Goal: Information Seeking & Learning: Find specific fact

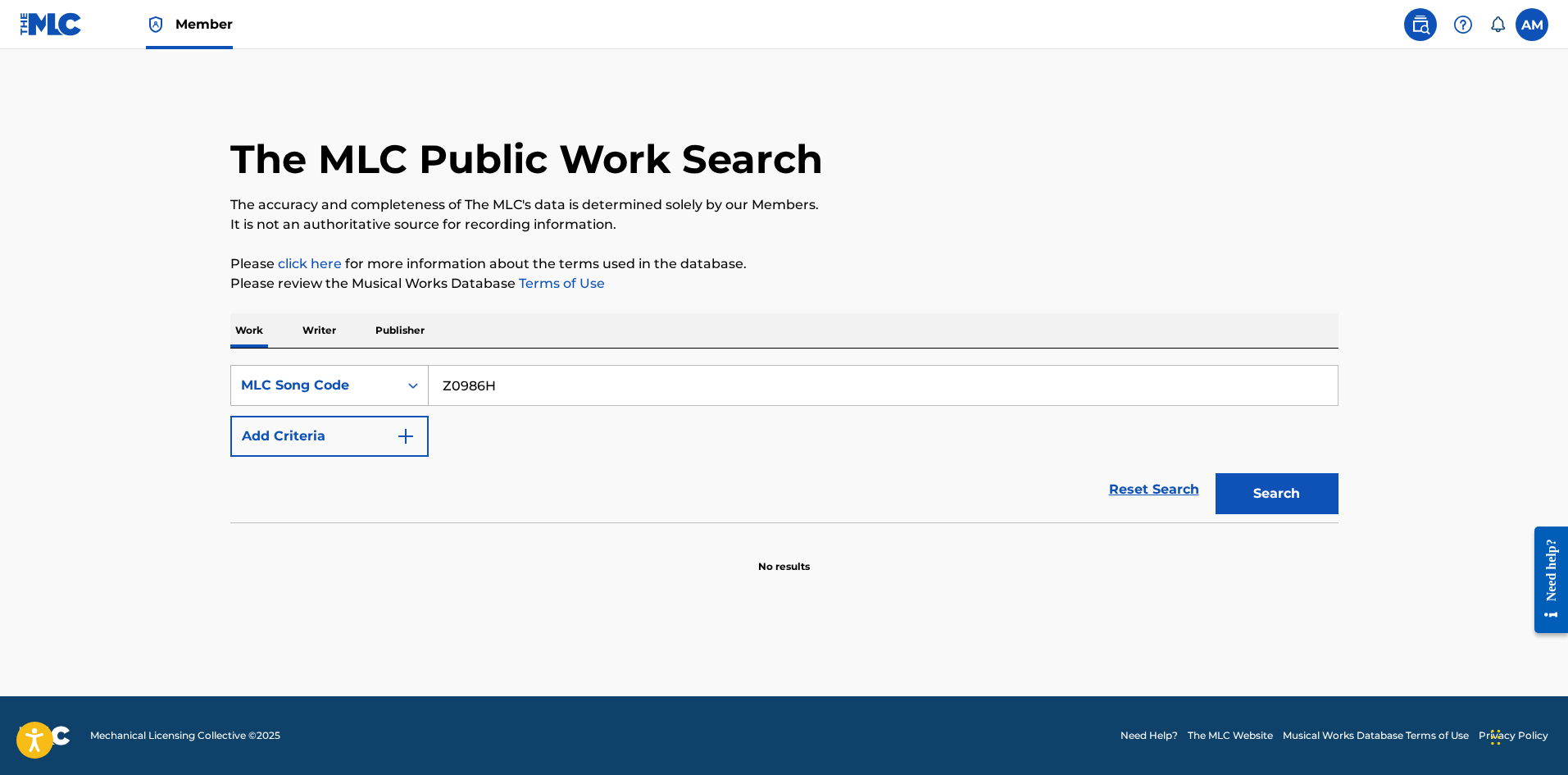
click at [338, 388] on div "MLC Song Code" at bounding box center [315, 386] width 147 height 20
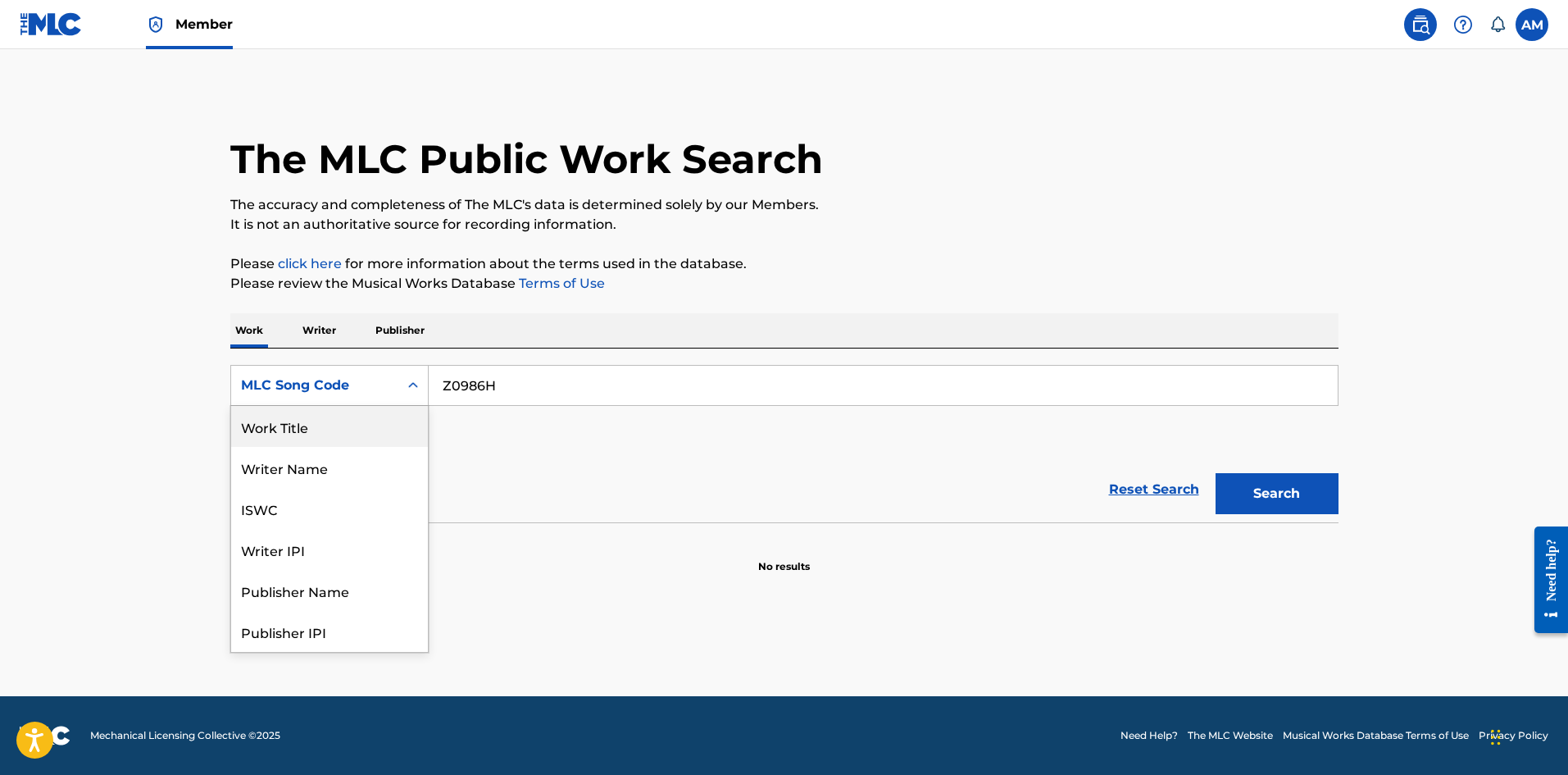
click at [337, 427] on div "Work Title" at bounding box center [329, 427] width 197 height 41
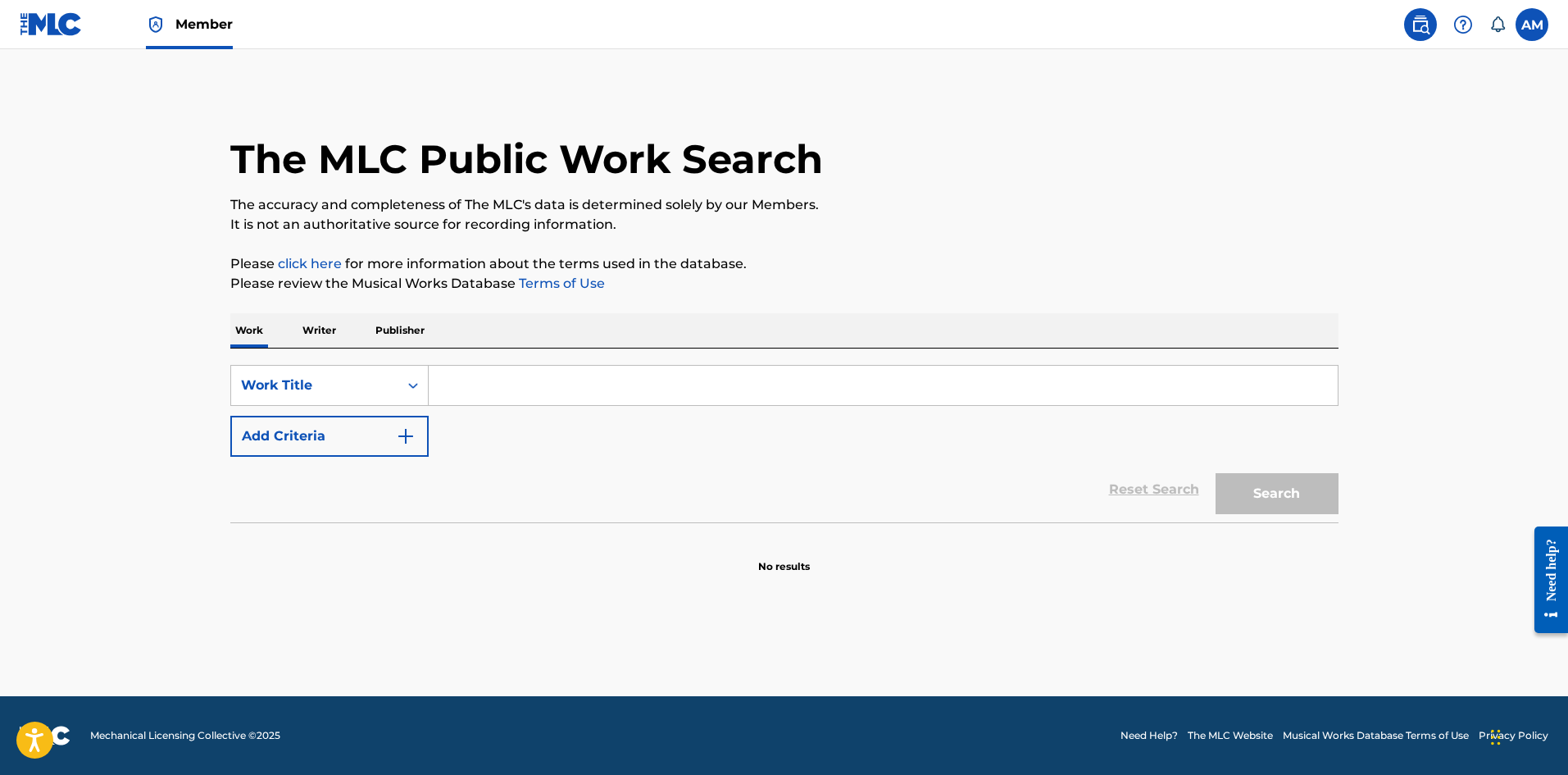
click at [532, 388] on input "Search Form" at bounding box center [883, 386] width 909 height 39
paste input "Purple lace bra"
type input "Purple lace bra"
click at [1299, 514] on div "Search" at bounding box center [1272, 489] width 131 height 66
click at [1292, 500] on button "Search" at bounding box center [1276, 494] width 123 height 41
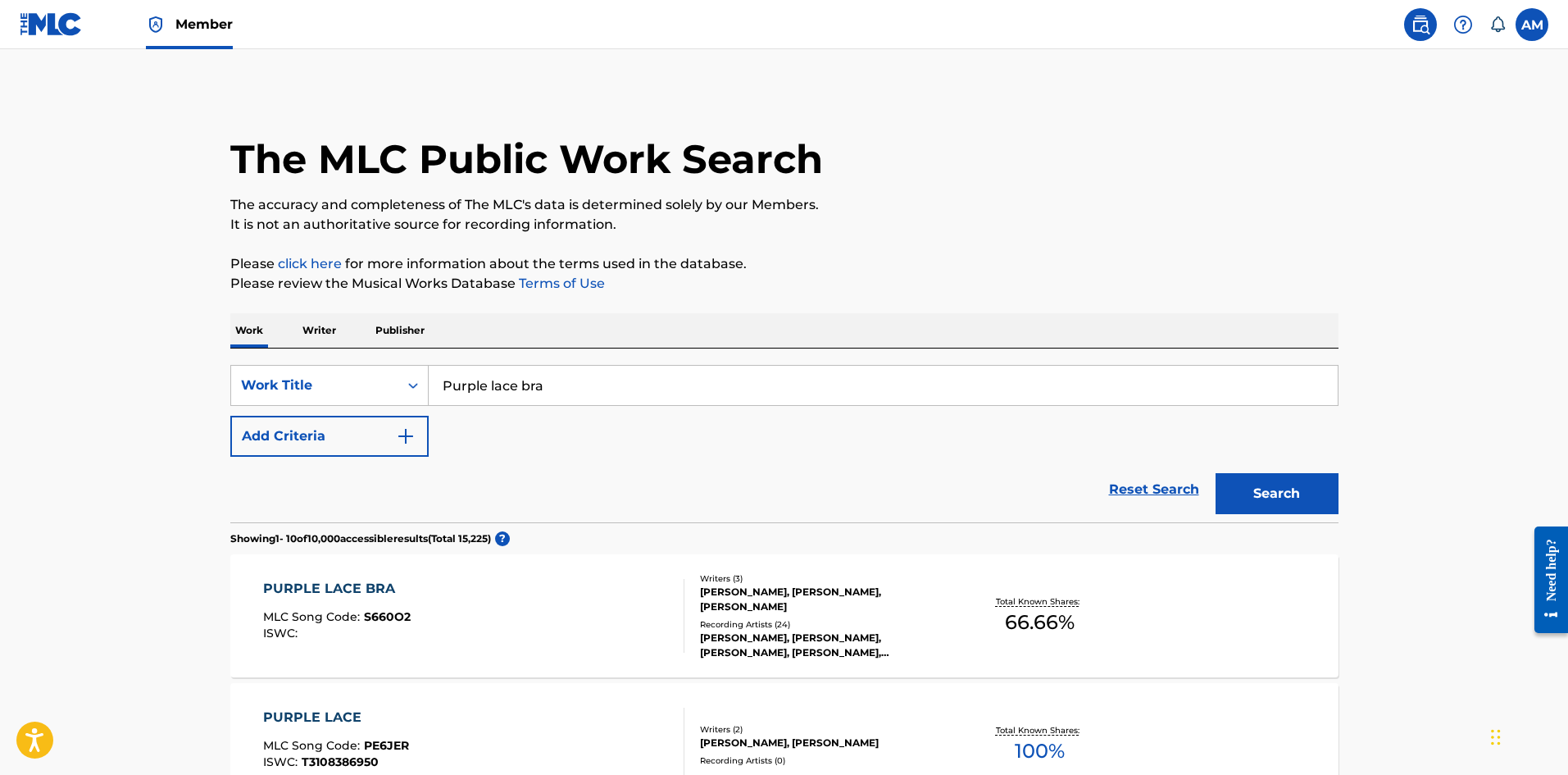
click at [599, 615] on div "PURPLE LACE BRA MLC Song Code : S660O2 ISWC :" at bounding box center [474, 616] width 422 height 74
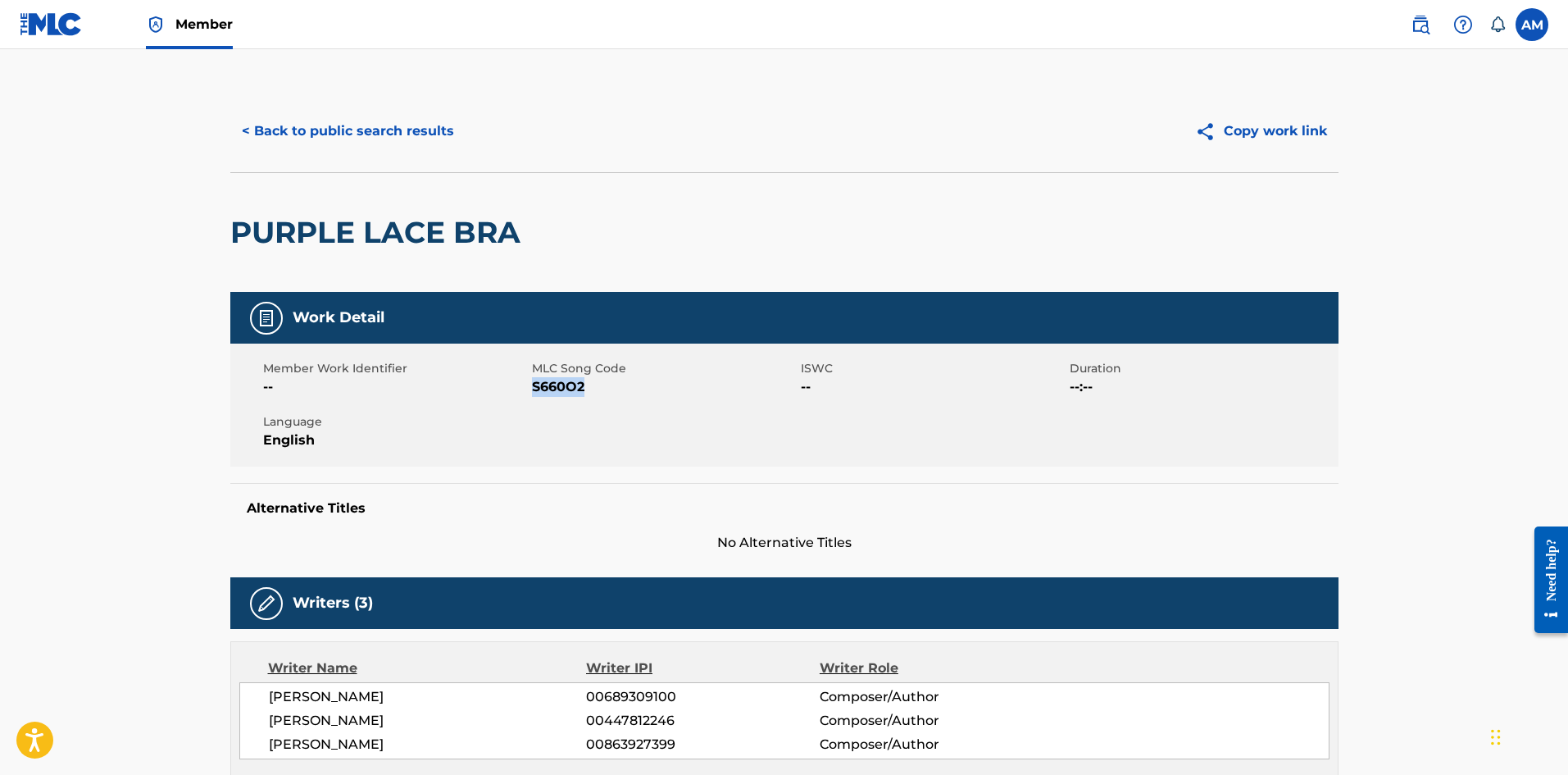
drag, startPoint x: 597, startPoint y: 389, endPoint x: 535, endPoint y: 392, distance: 62.1
click at [535, 392] on span "S660O2" at bounding box center [664, 388] width 264 height 20
copy span "S660O2"
click at [382, 136] on button "< Back to public search results" at bounding box center [347, 132] width 235 height 41
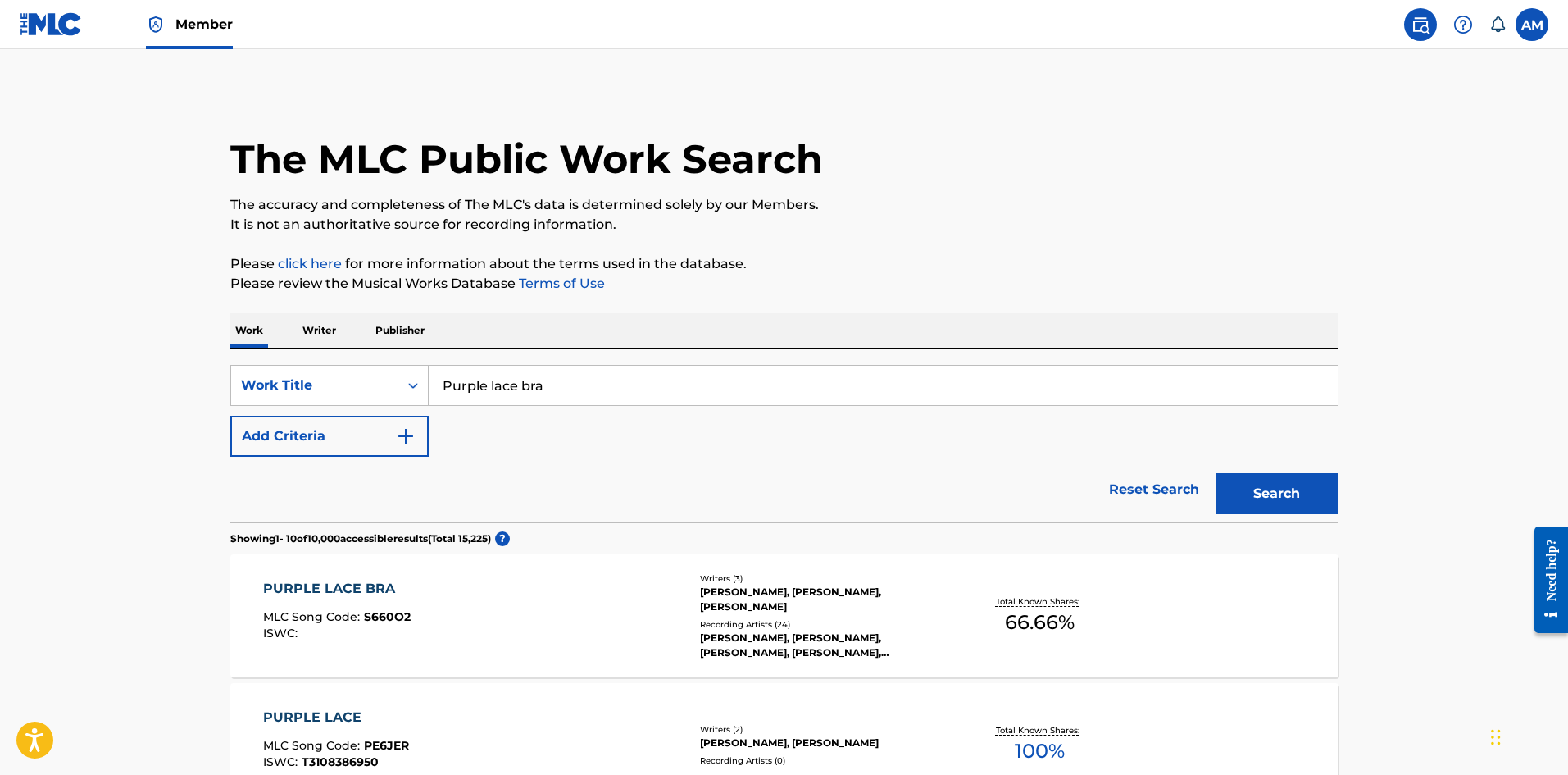
drag, startPoint x: 356, startPoint y: 386, endPoint x: 151, endPoint y: 386, distance: 205.0
paste input "MAKE IT TO THE MORNING"
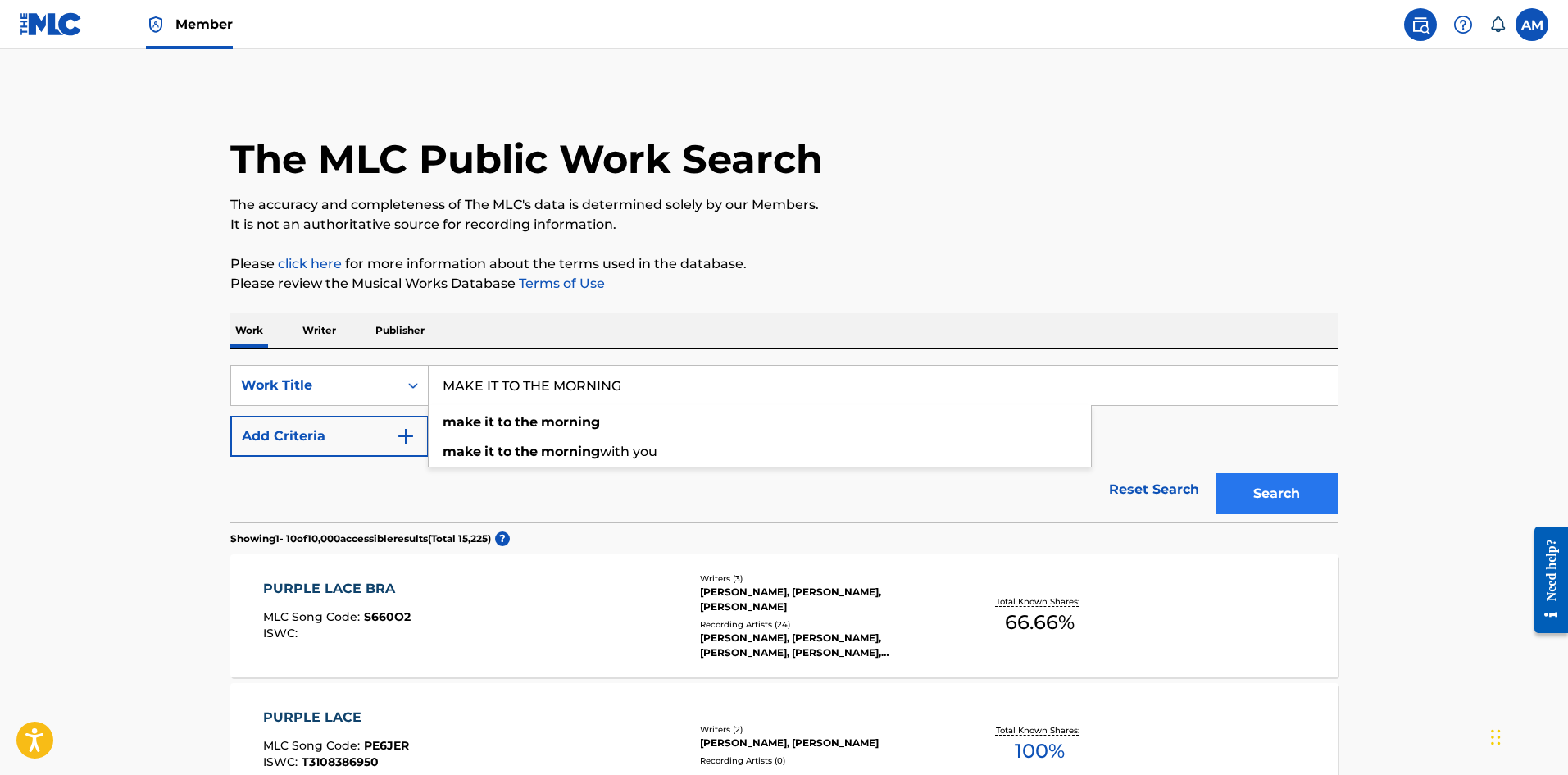
type input "MAKE IT TO THE MORNING"
click at [1275, 481] on button "Search" at bounding box center [1276, 494] width 123 height 41
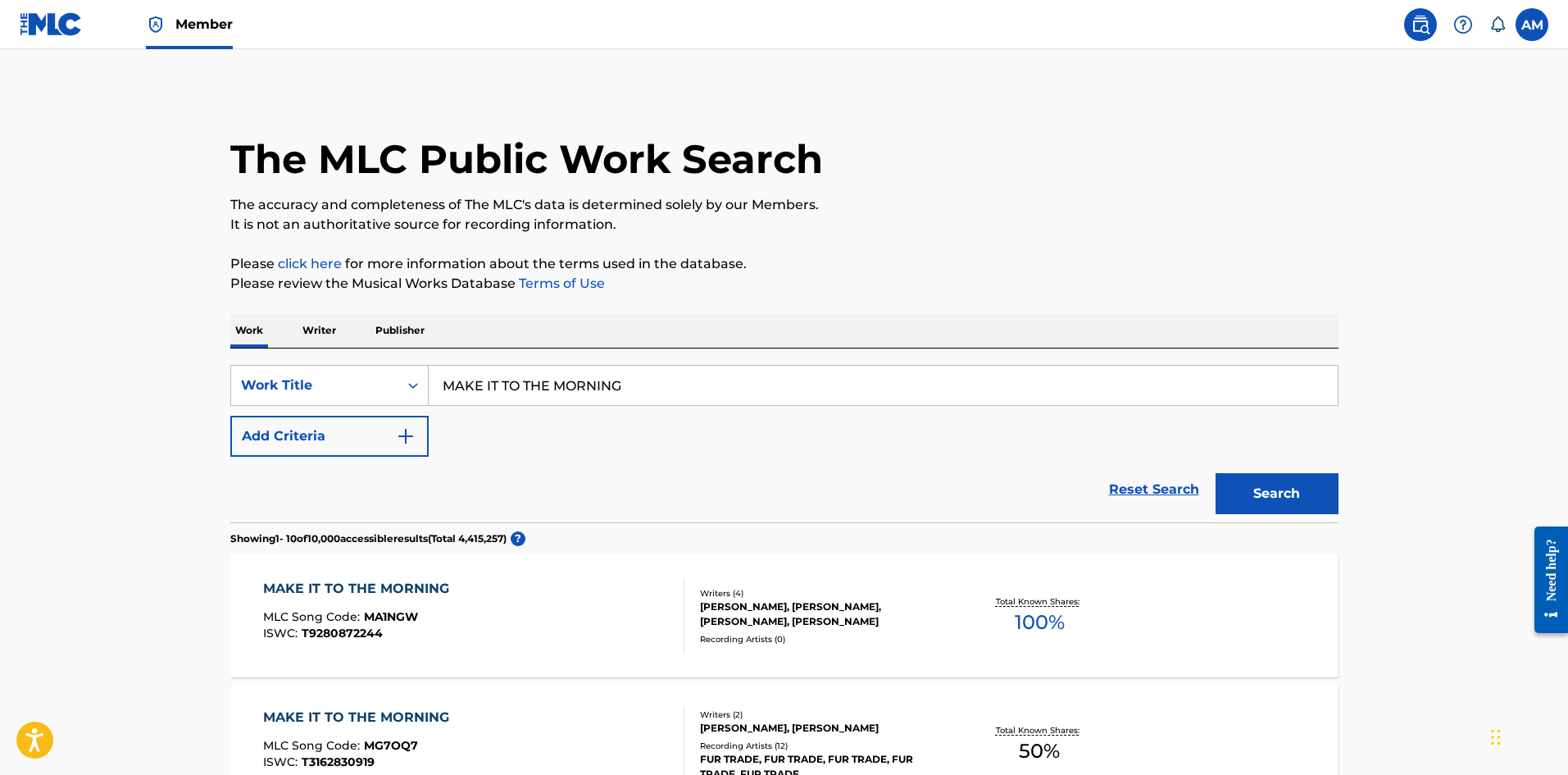
click at [636, 621] on div "MAKE IT TO THE MORNING MLC Song Code : MA1NGW ISWC : T9280872244" at bounding box center [474, 616] width 422 height 74
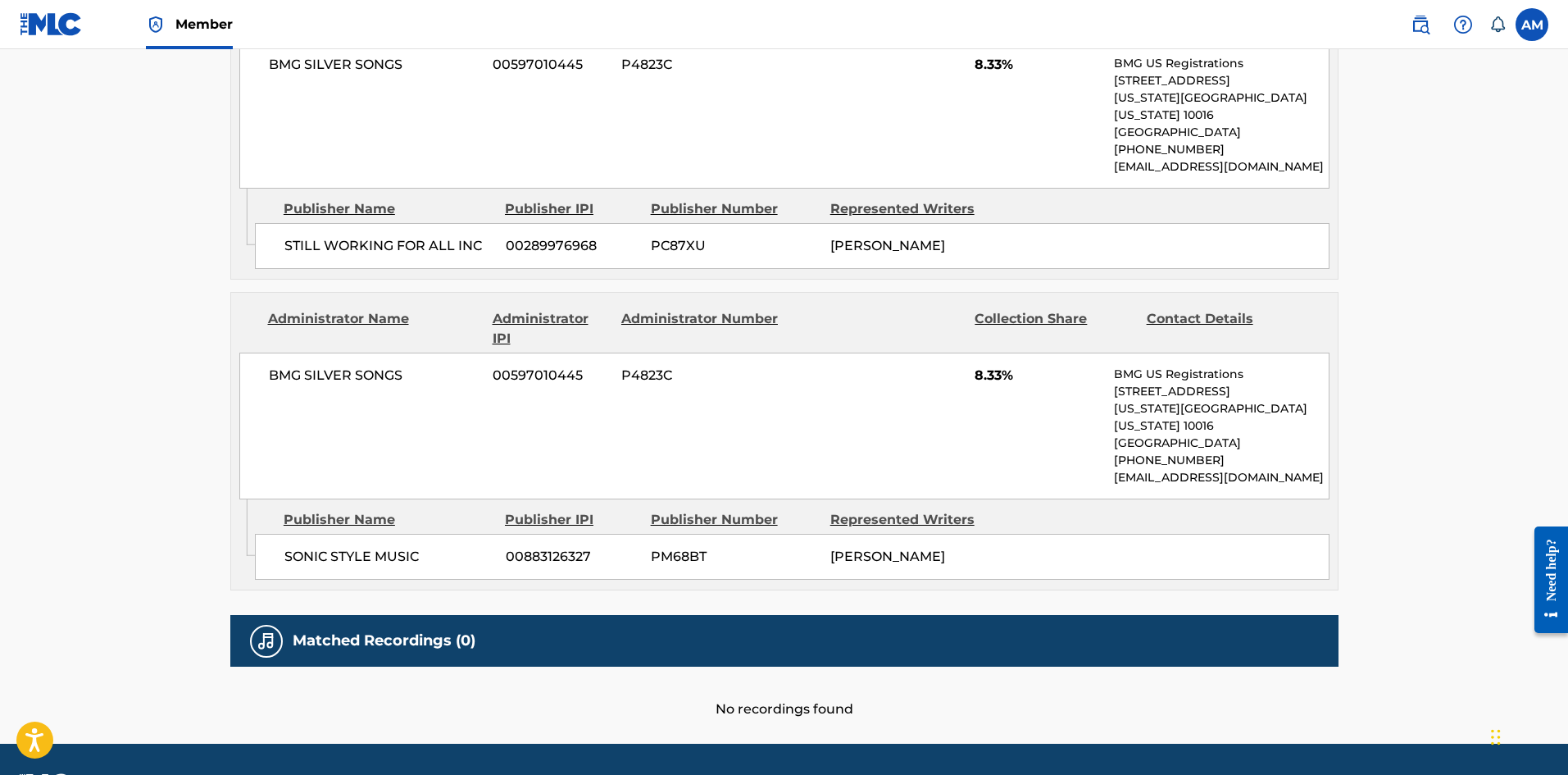
scroll to position [2542, 0]
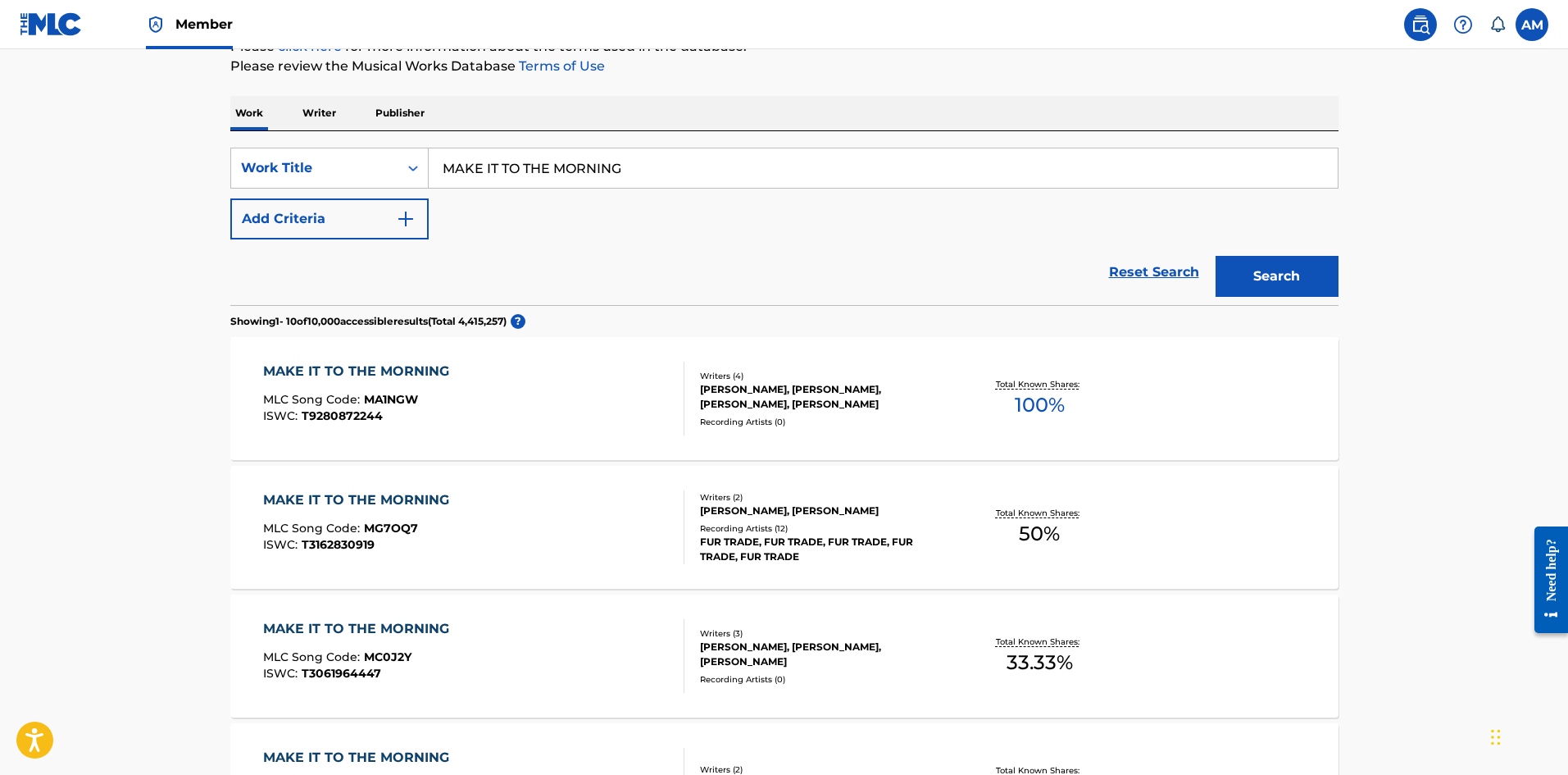
scroll to position [246, 0]
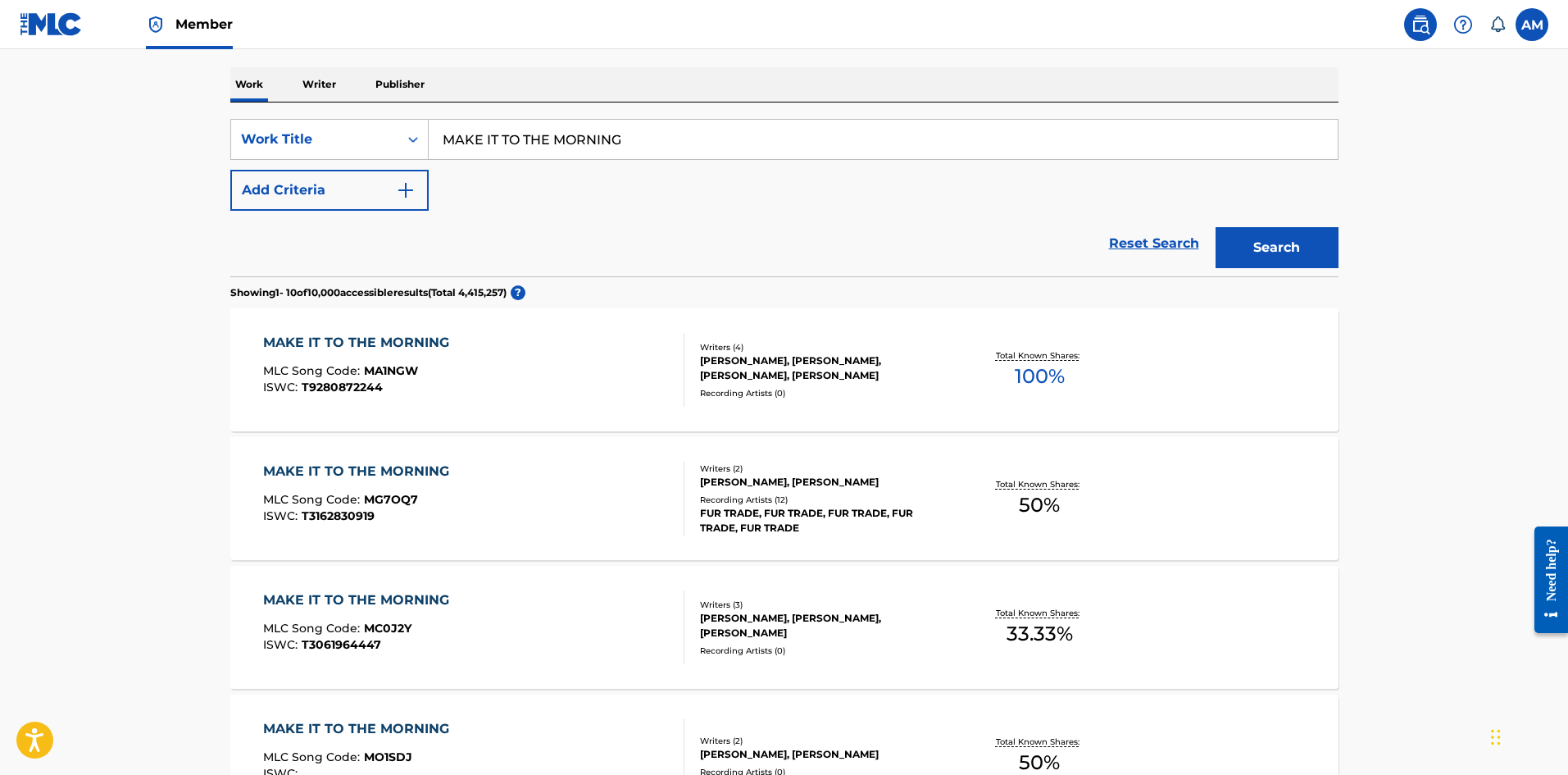
click at [106, 513] on main "The MLC Public Work Search The accuracy and completeness of The MLC's data is d…" at bounding box center [784, 743] width 1568 height 1879
click at [321, 194] on button "Add Criteria" at bounding box center [329, 191] width 199 height 41
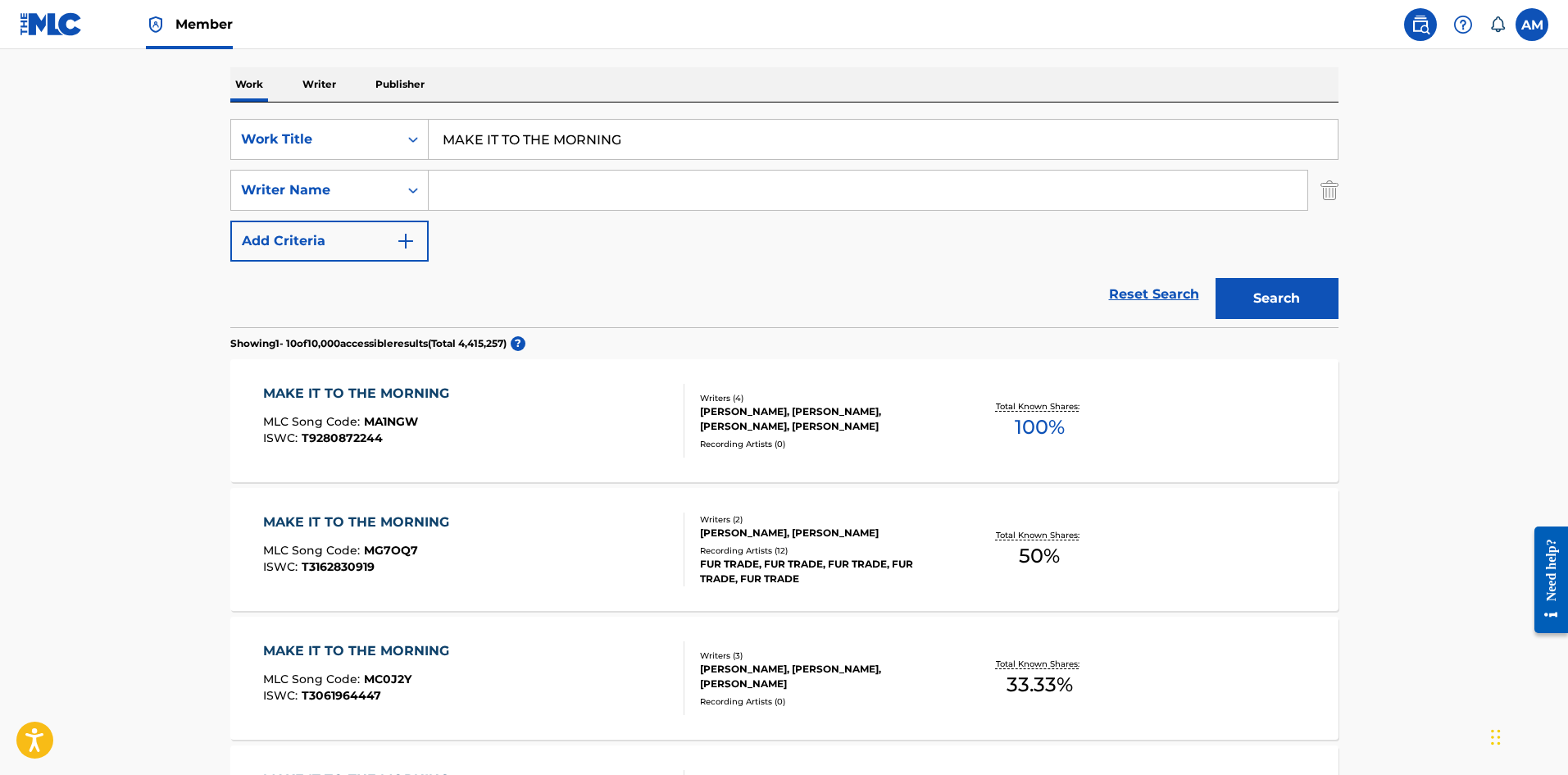
click at [476, 195] on input "Search Form" at bounding box center [868, 190] width 879 height 39
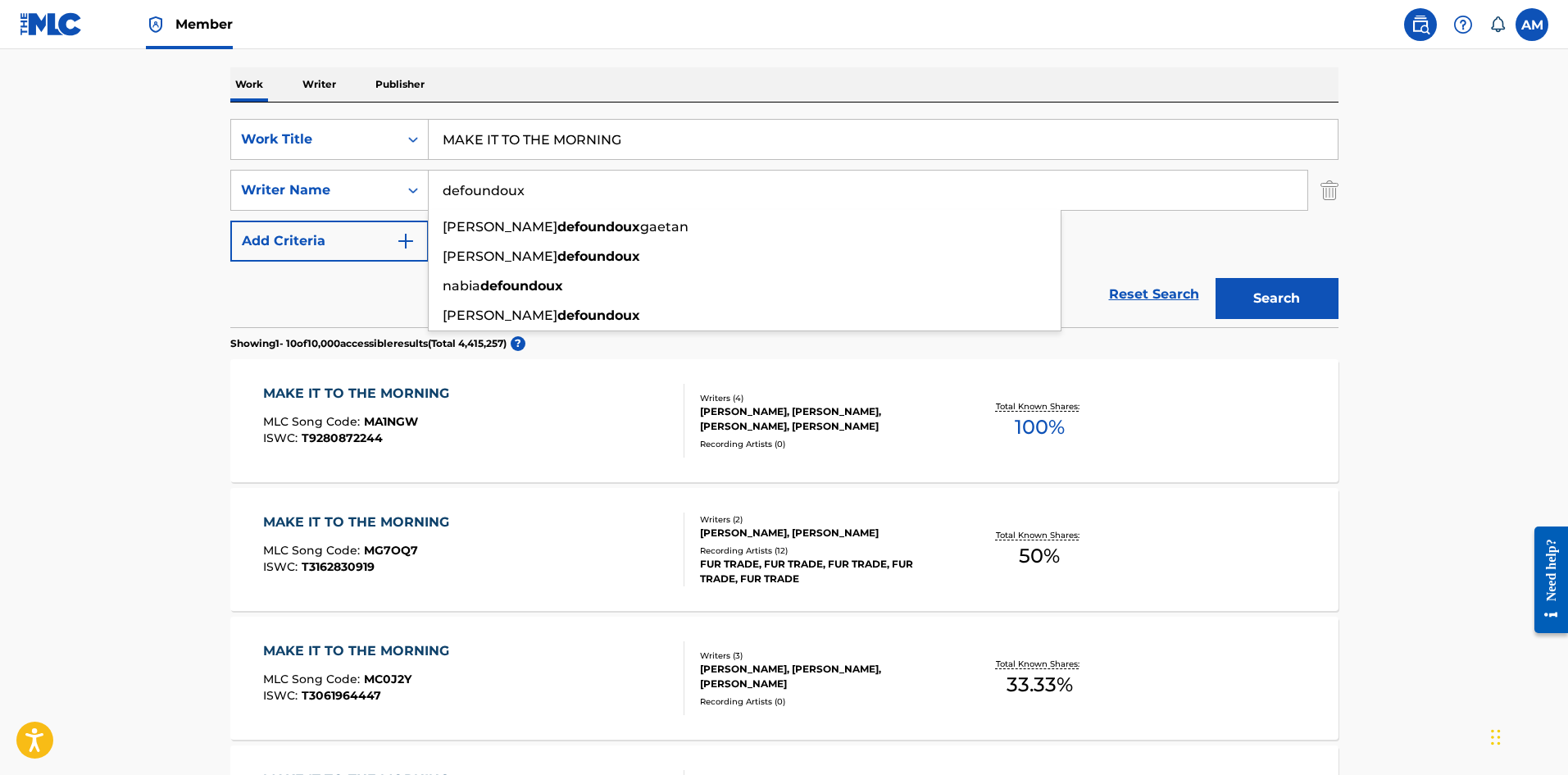
type input "defoundoux"
click at [1215, 278] on button "Search" at bounding box center [1276, 299] width 123 height 41
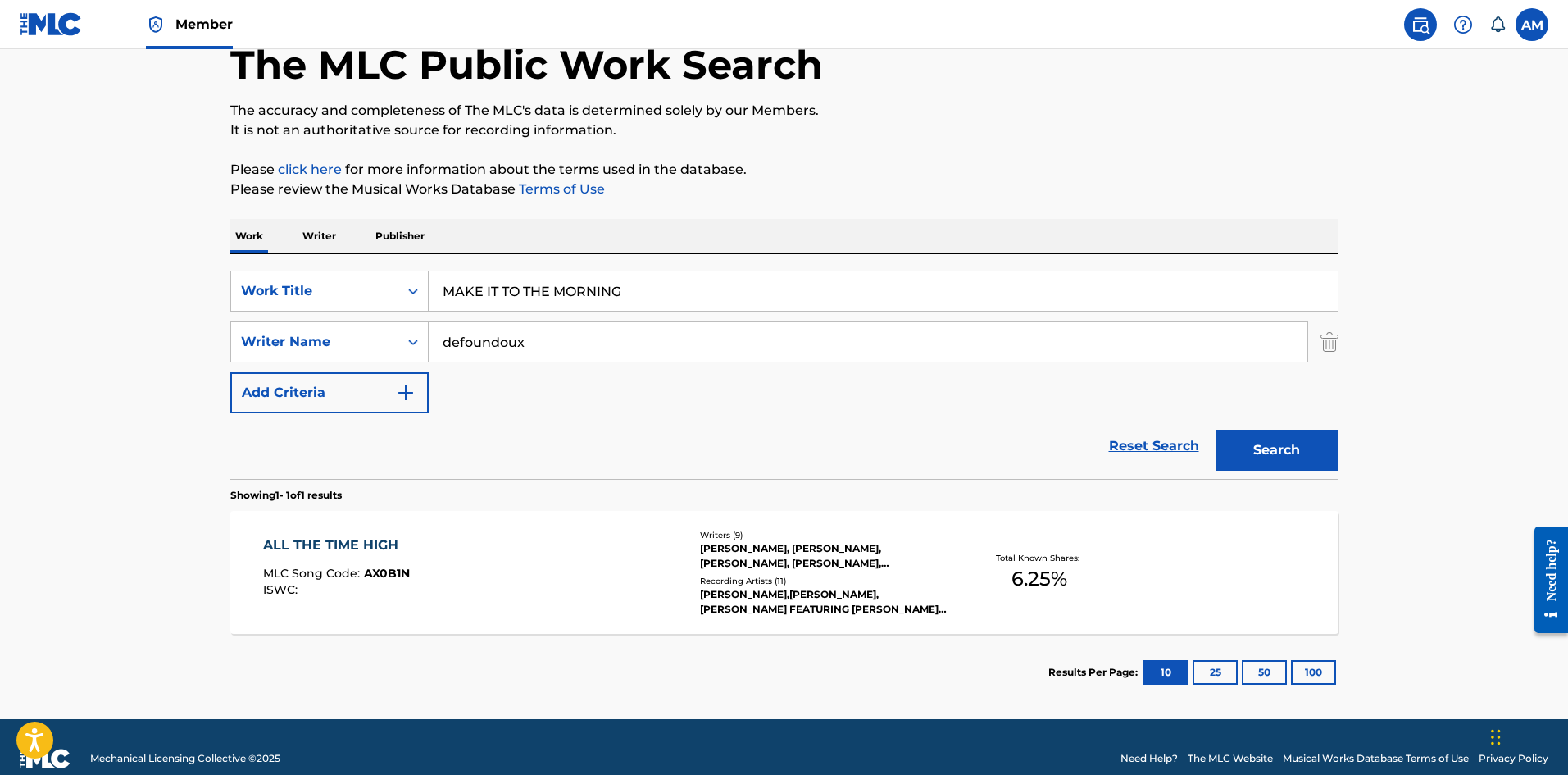
scroll to position [117, 0]
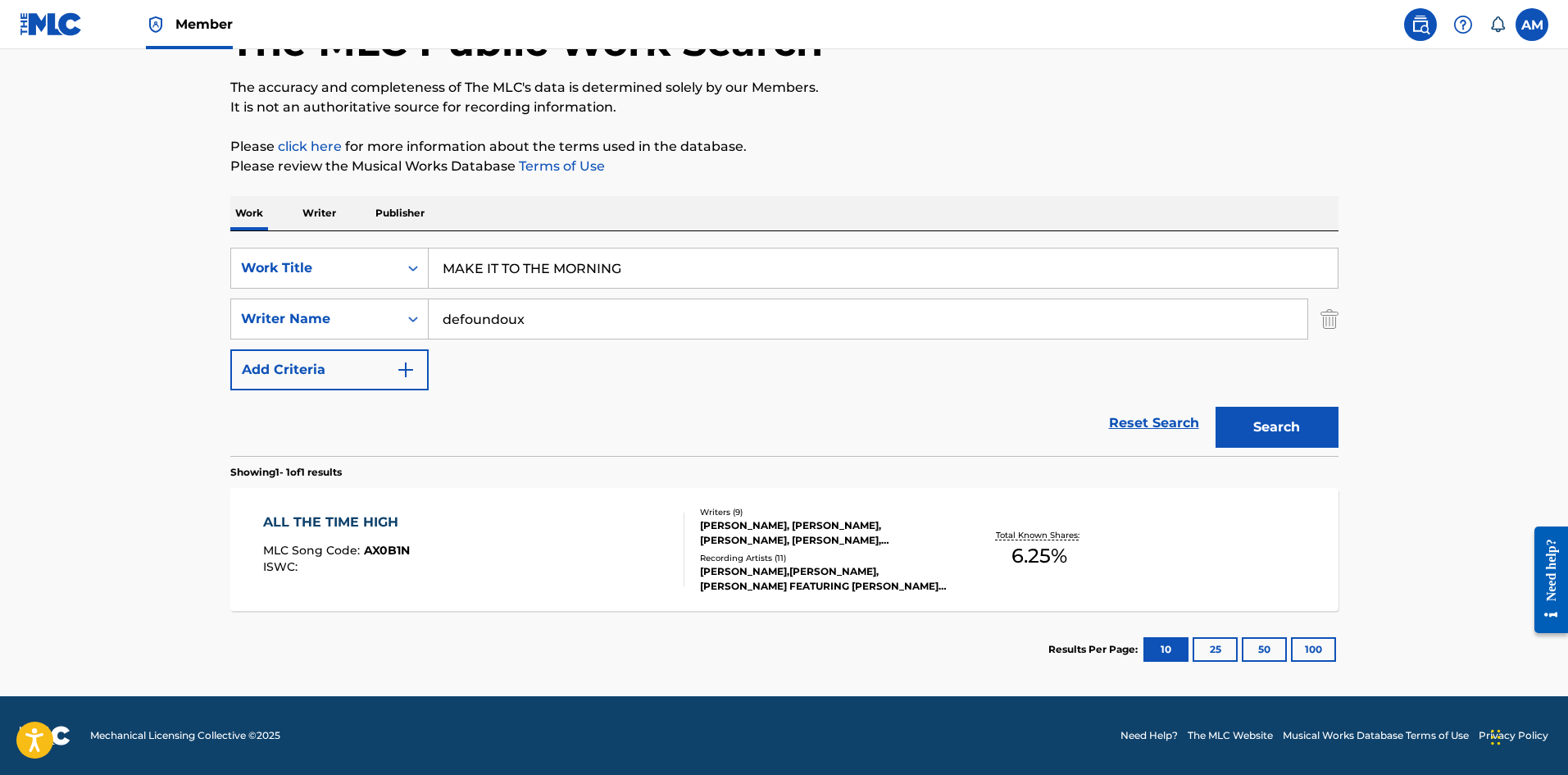
click at [658, 563] on div "ALL THE TIME HIGH MLC Song Code : AX0B1N ISWC :" at bounding box center [474, 549] width 422 height 74
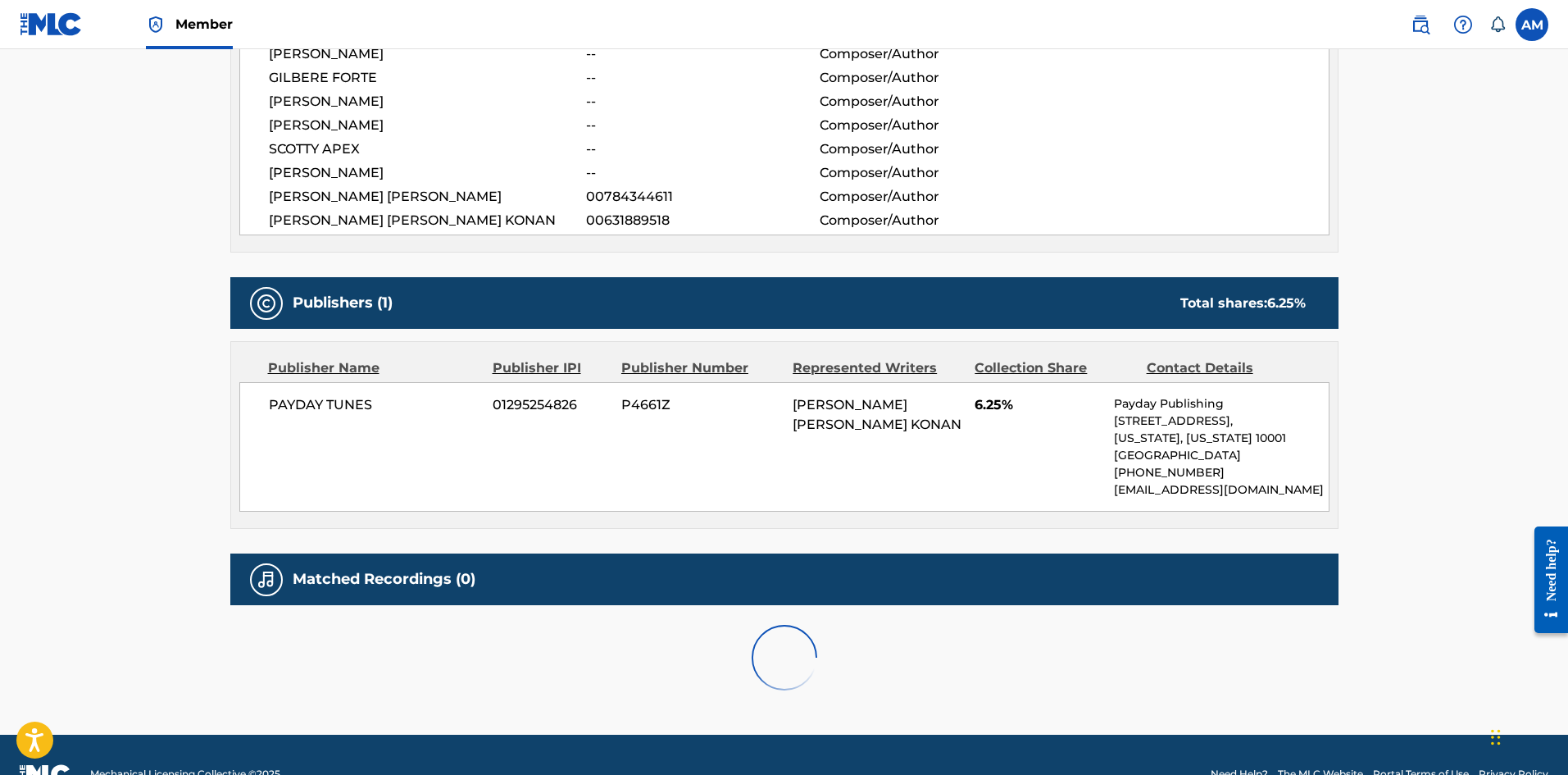
scroll to position [705, 0]
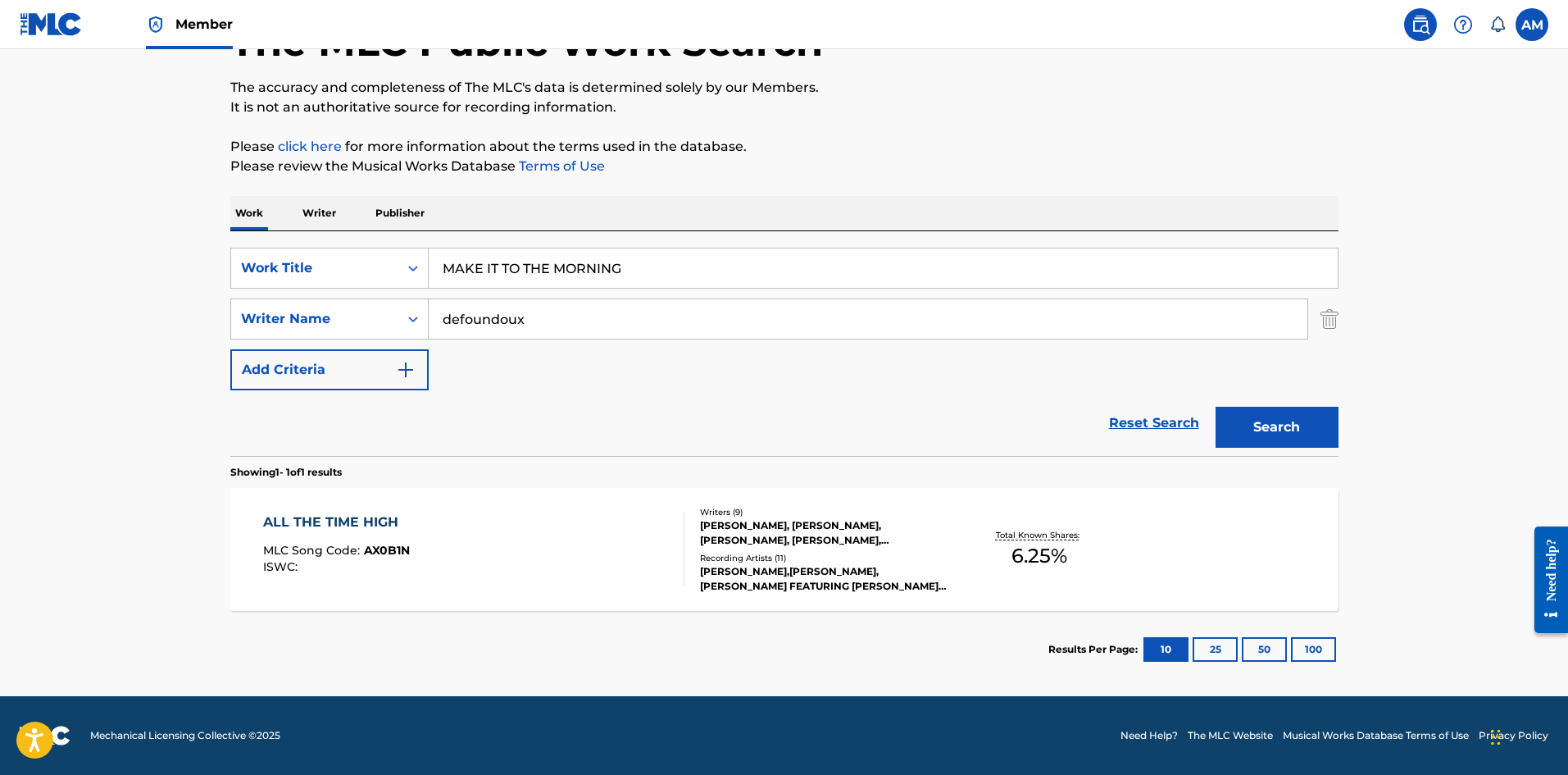
scroll to position [117, 0]
click at [548, 320] on input "defoundoux" at bounding box center [868, 319] width 879 height 39
drag, startPoint x: 660, startPoint y: 260, endPoint x: 440, endPoint y: 268, distance: 220.1
click at [440, 268] on input "MAKE IT TO THE MORNING" at bounding box center [883, 268] width 909 height 39
click at [589, 320] on input "defoundoux" at bounding box center [868, 319] width 879 height 39
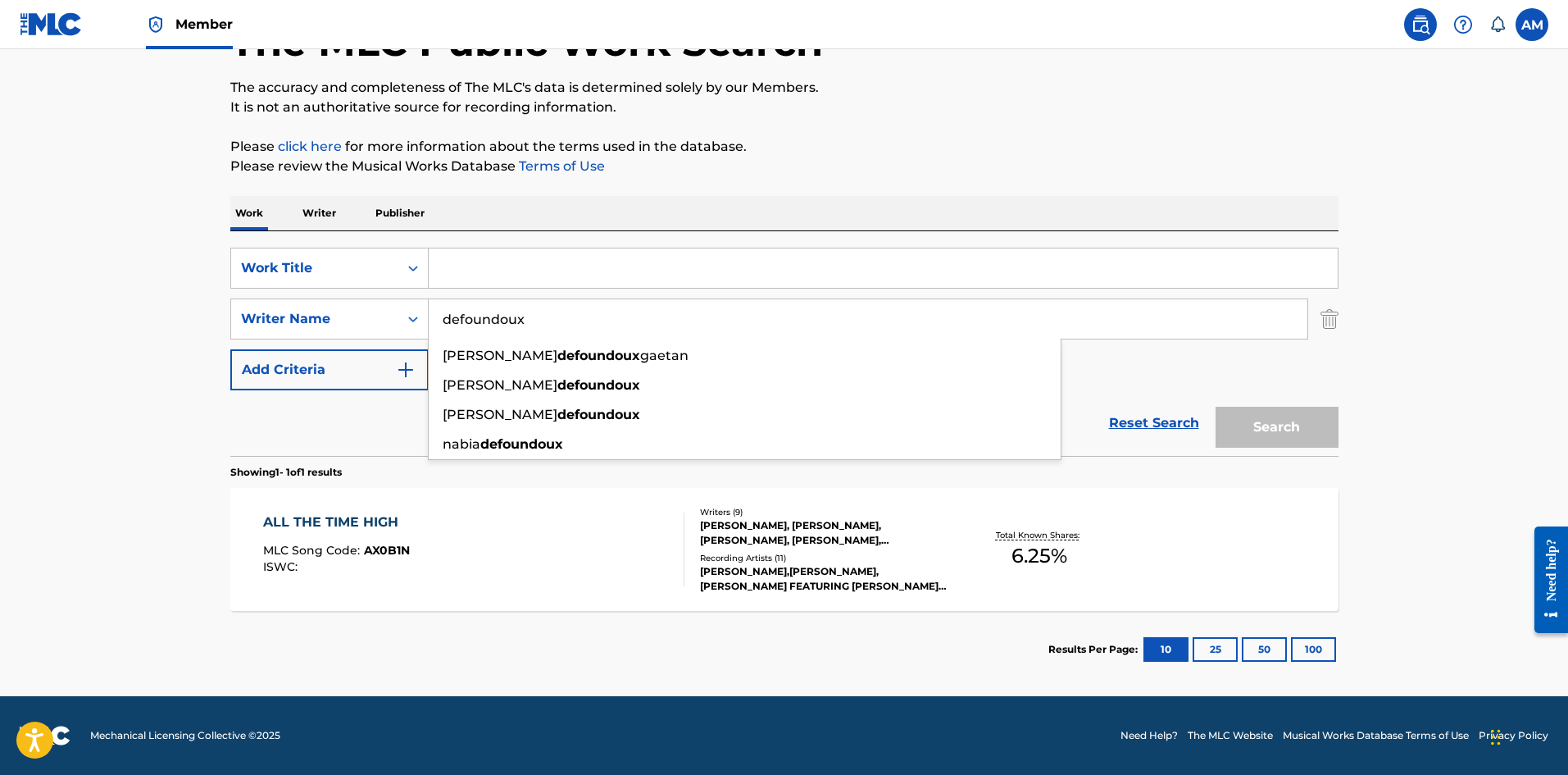
click at [456, 267] on input "Search Form" at bounding box center [883, 268] width 909 height 39
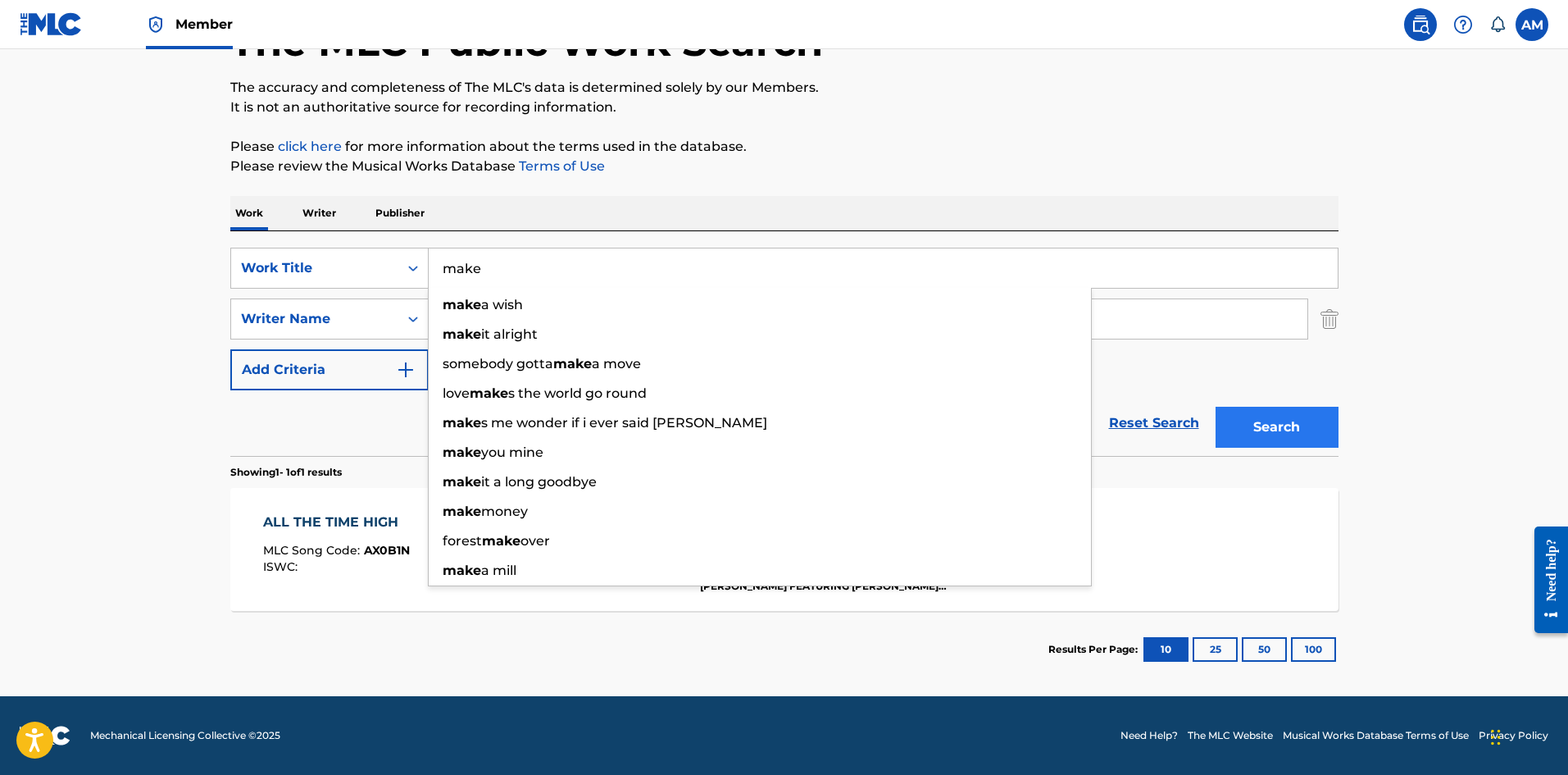
type input "make"
click at [1291, 417] on button "Search" at bounding box center [1276, 428] width 123 height 41
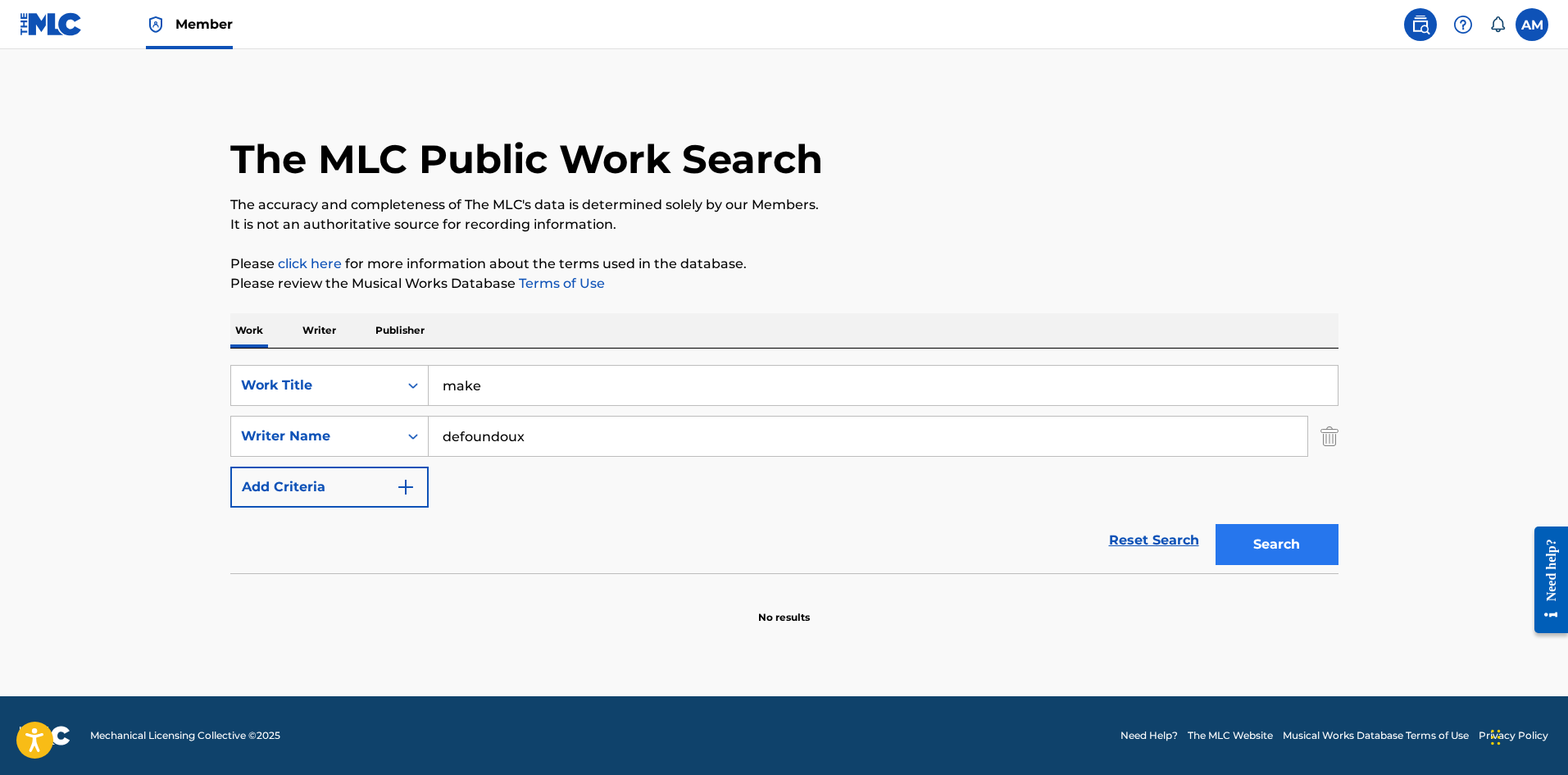
scroll to position [0, 0]
drag, startPoint x: 1323, startPoint y: 438, endPoint x: 819, endPoint y: 438, distance: 504.0
click at [1323, 438] on img "Search Form" at bounding box center [1329, 437] width 18 height 41
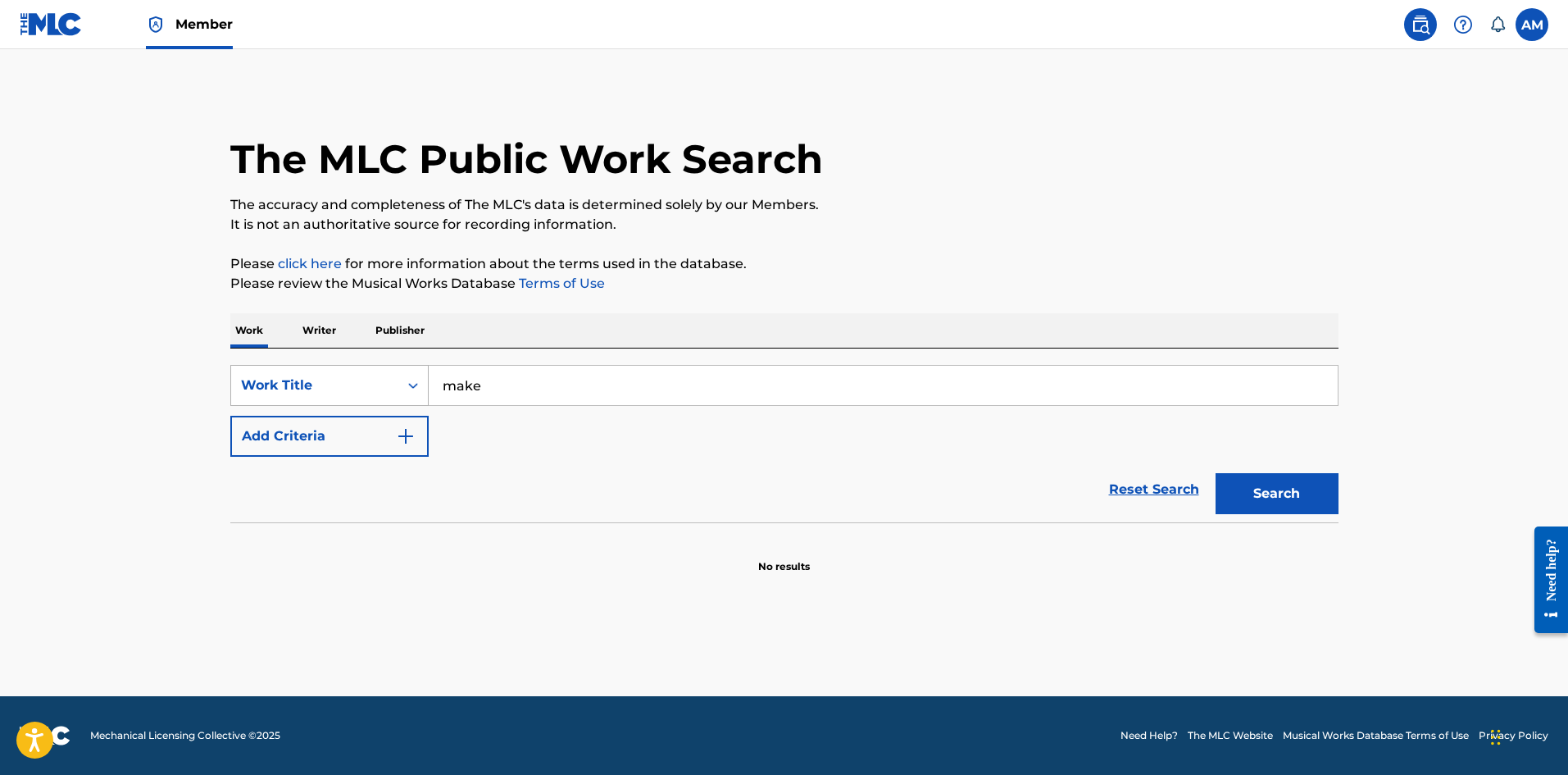
click at [351, 382] on div "Work Title" at bounding box center [315, 386] width 147 height 20
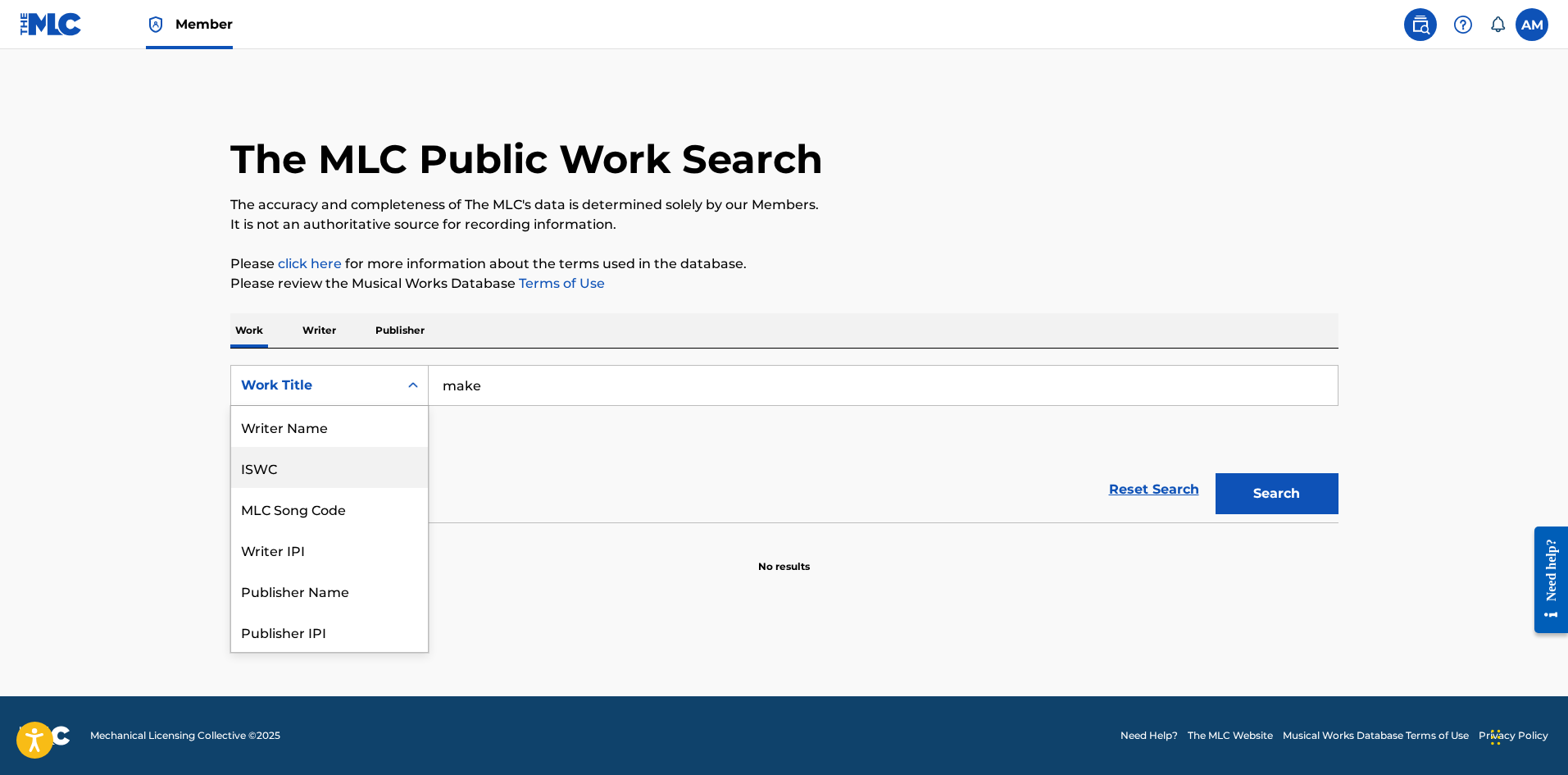
click at [293, 451] on div "ISWC" at bounding box center [329, 467] width 197 height 41
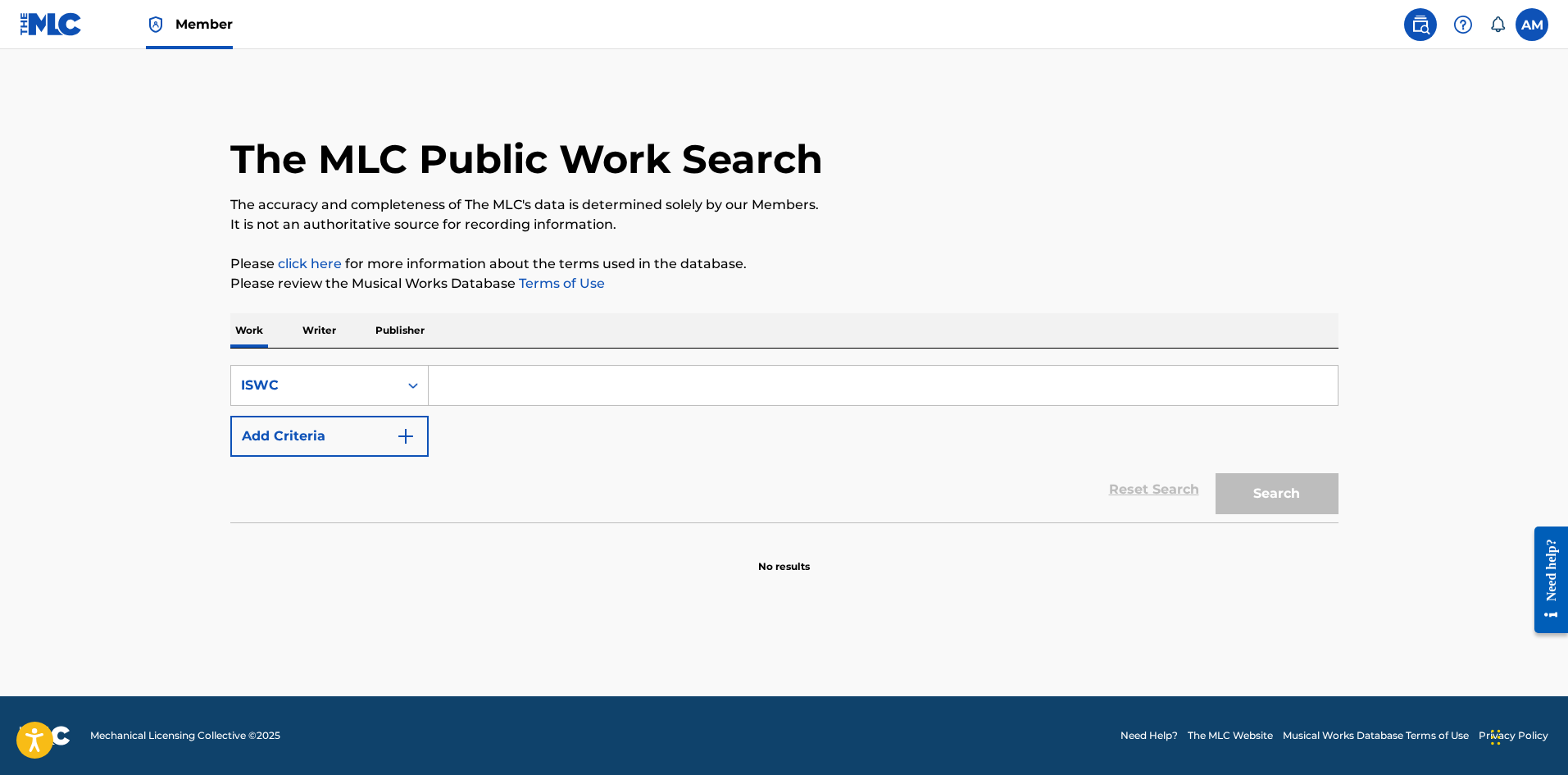
click at [494, 377] on input "Search Form" at bounding box center [883, 386] width 909 height 39
paste input "T-331.600.664-7"
type input "T3316006647"
click at [1295, 481] on button "Search" at bounding box center [1276, 494] width 123 height 41
click at [1298, 491] on button "Search" at bounding box center [1276, 494] width 123 height 41
